Goal: Task Accomplishment & Management: Manage account settings

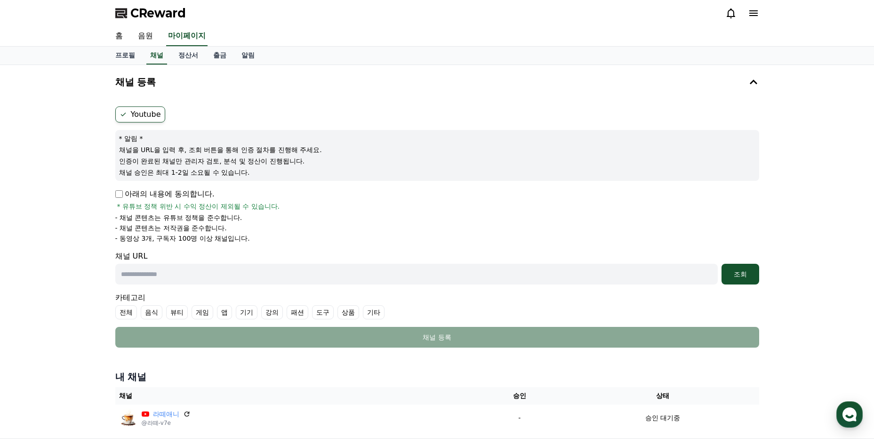
scroll to position [117, 0]
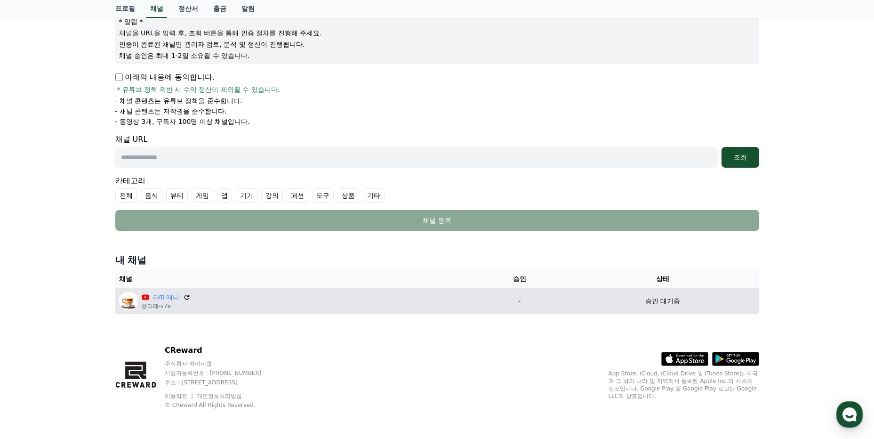
click at [661, 303] on p "승인 대기중" at bounding box center [662, 301] width 35 height 10
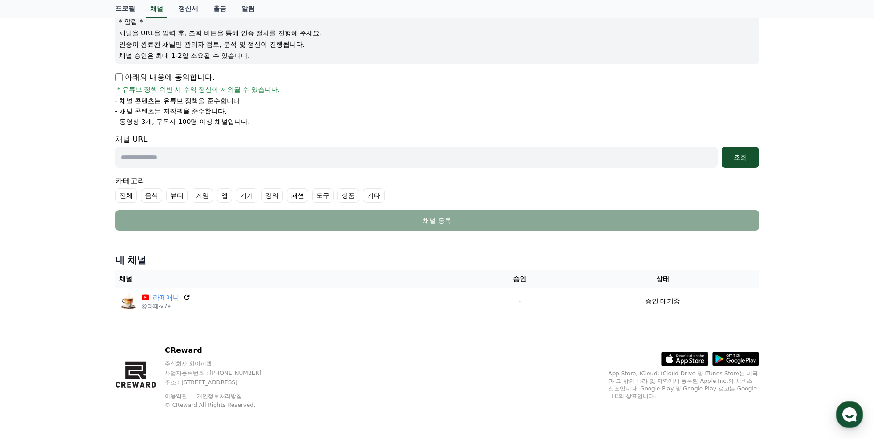
scroll to position [0, 0]
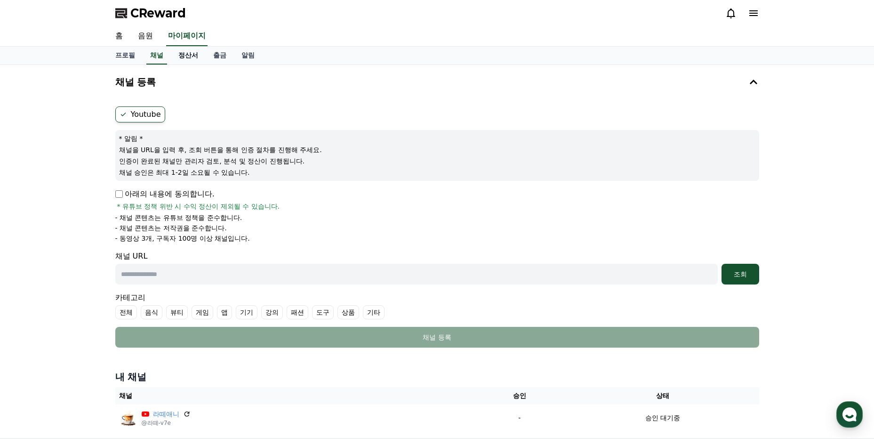
click at [199, 53] on link "정산서" at bounding box center [188, 56] width 35 height 18
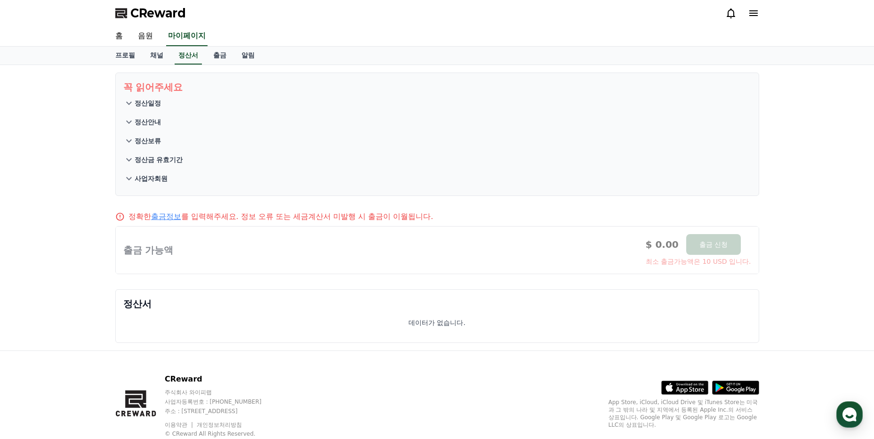
click at [149, 123] on p "정산안내" at bounding box center [148, 121] width 26 height 9
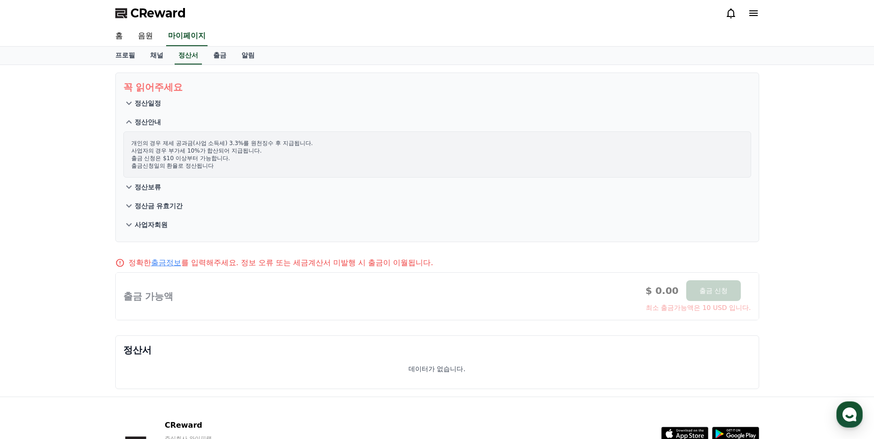
click at [174, 206] on p "정산금 유효기간" at bounding box center [159, 205] width 48 height 9
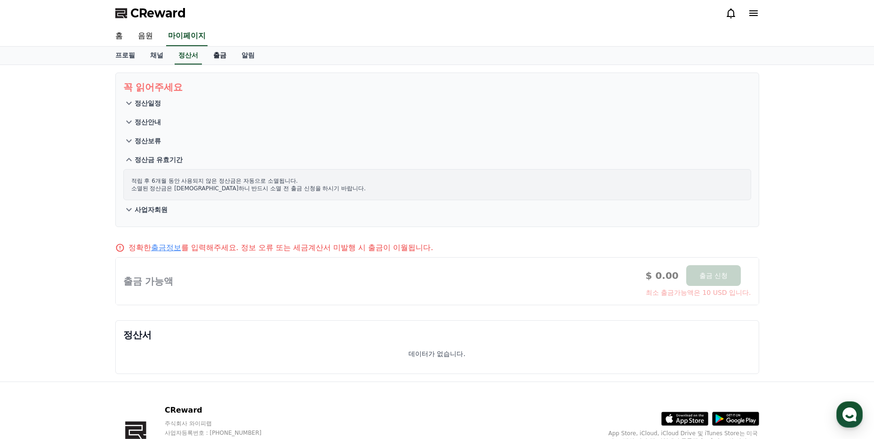
click at [219, 56] on link "출금" at bounding box center [220, 56] width 28 height 18
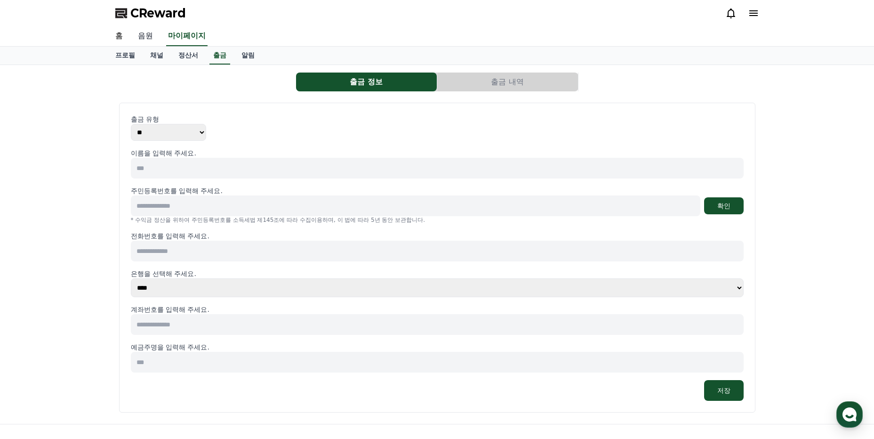
click at [158, 37] on link "음원" at bounding box center [145, 36] width 30 height 20
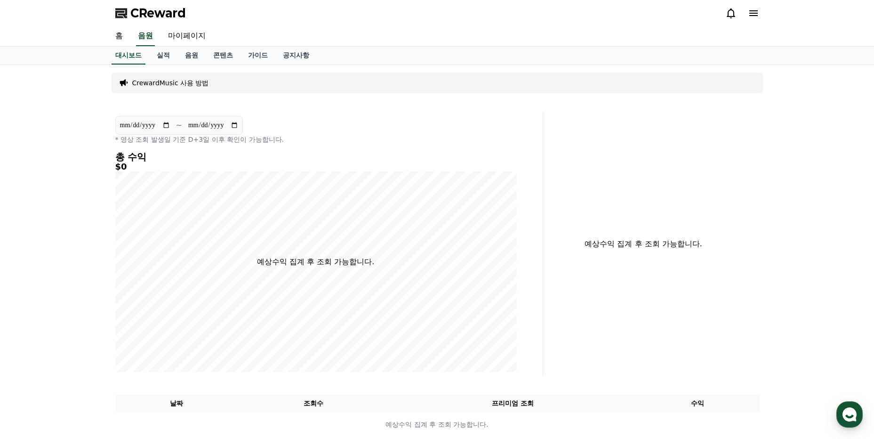
click at [132, 31] on div "홈 음원 마이페이지" at bounding box center [437, 36] width 659 height 20
click at [121, 34] on link "홈" at bounding box center [119, 36] width 23 height 20
